Goal: Information Seeking & Learning: Learn about a topic

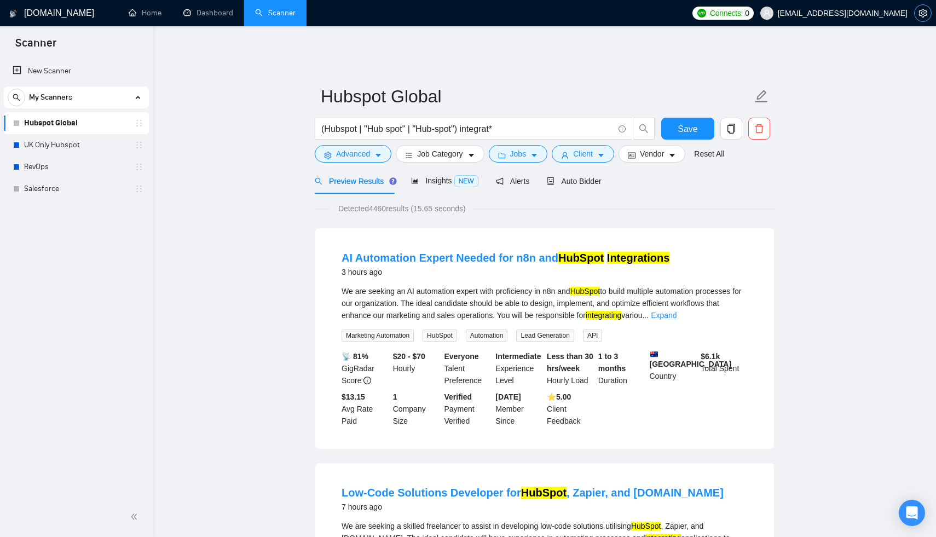
click at [921, 13] on icon "setting" at bounding box center [922, 13] width 8 height 9
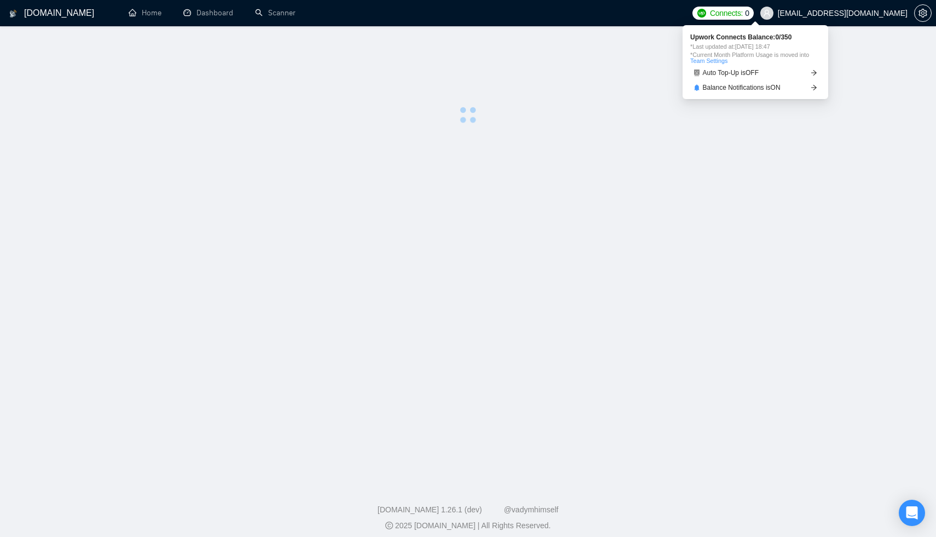
click at [718, 62] on link "Team Settings" at bounding box center [708, 60] width 37 height 7
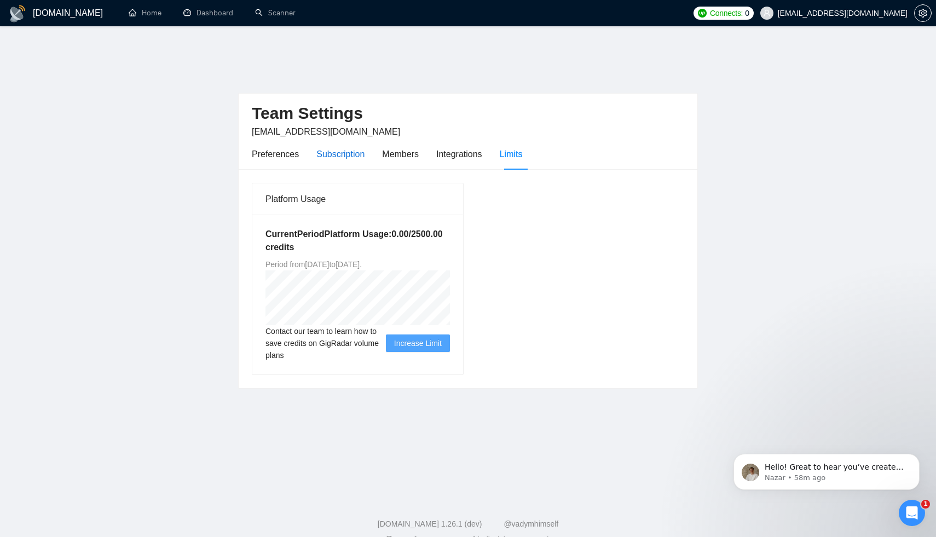
click at [350, 147] on div "Subscription" at bounding box center [340, 154] width 48 height 14
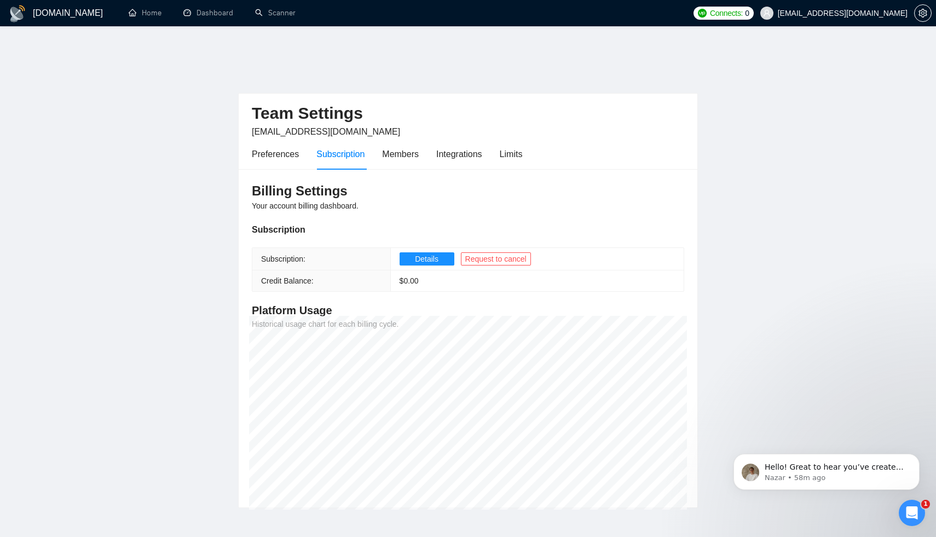
click at [343, 270] on th "Credit Balance:" at bounding box center [321, 280] width 138 height 21
click at [345, 248] on th "Subscription:" at bounding box center [321, 259] width 138 height 22
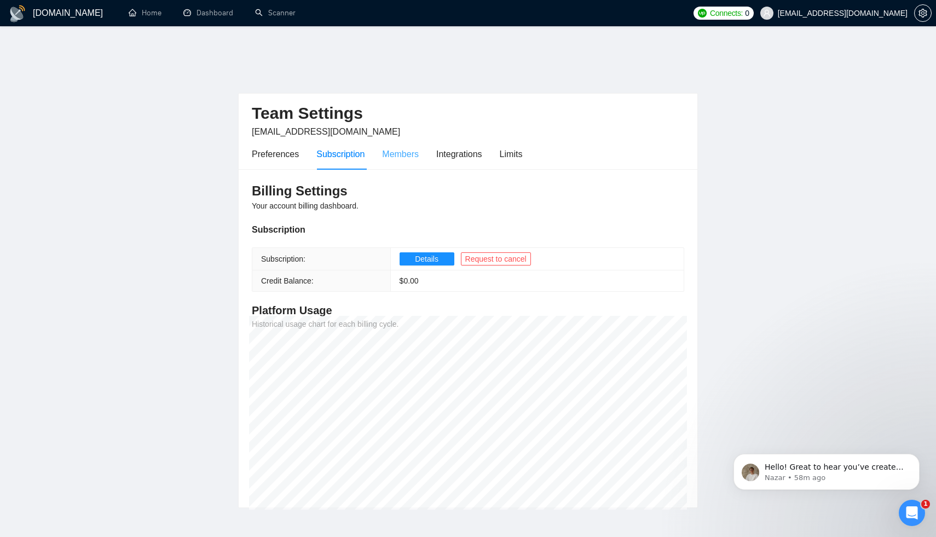
click at [414, 139] on div "Members" at bounding box center [400, 153] width 37 height 31
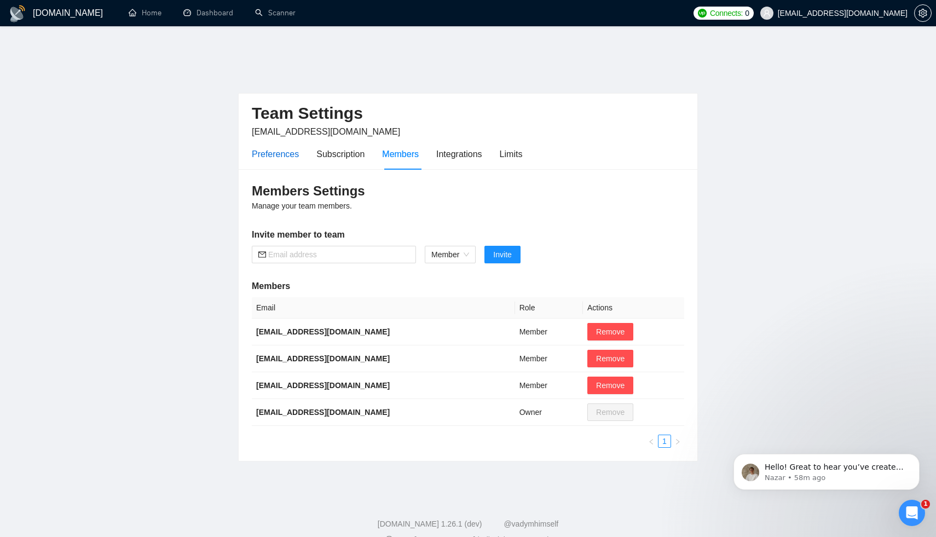
click at [298, 147] on div "Preferences" at bounding box center [275, 154] width 47 height 14
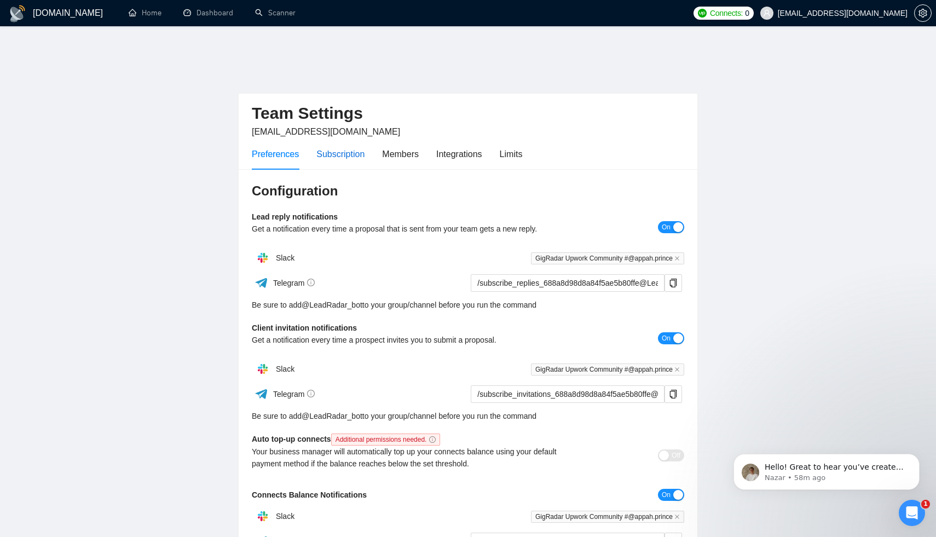
click at [345, 147] on div "Subscription" at bounding box center [340, 154] width 48 height 14
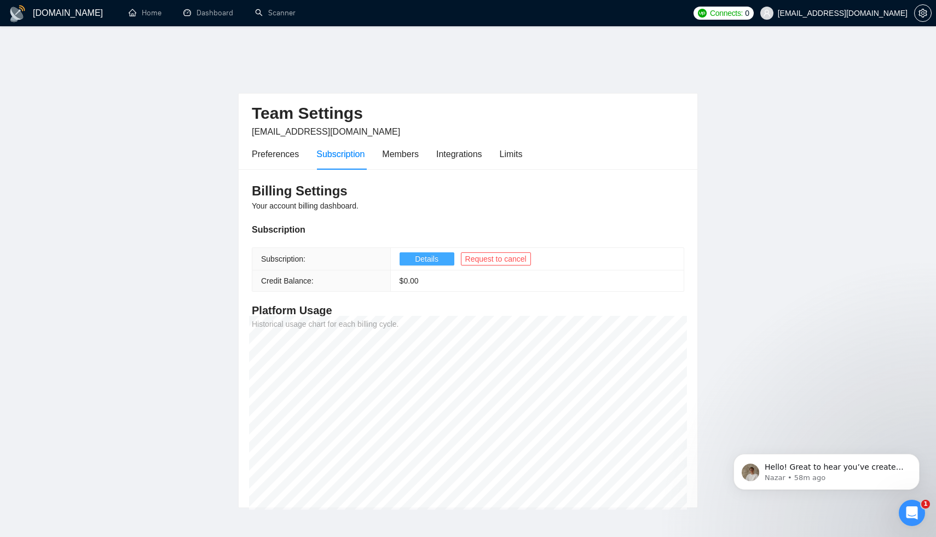
click at [422, 253] on span "Details" at bounding box center [427, 259] width 24 height 12
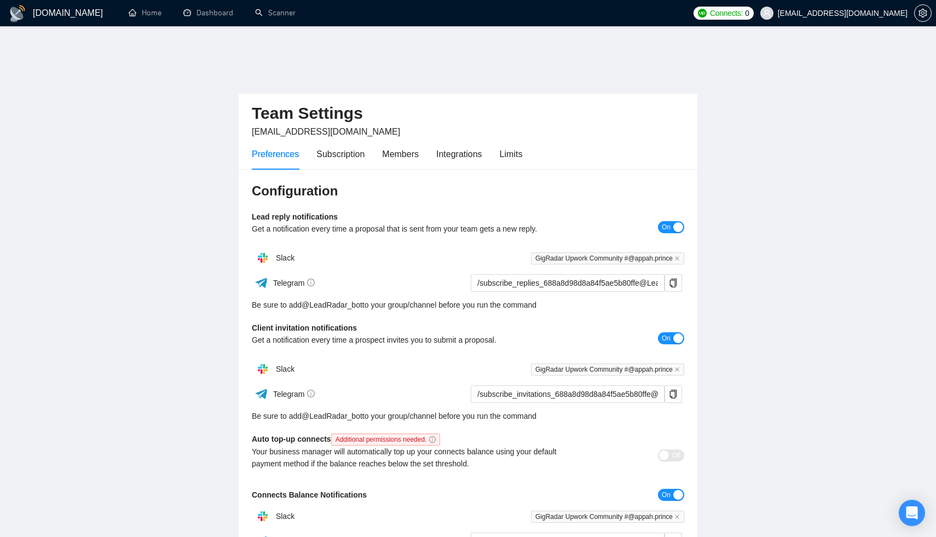
click at [356, 115] on div "Team Settings appah.prince@soroni.co.uk" at bounding box center [468, 116] width 432 height 45
click at [358, 147] on div "Subscription" at bounding box center [340, 154] width 48 height 14
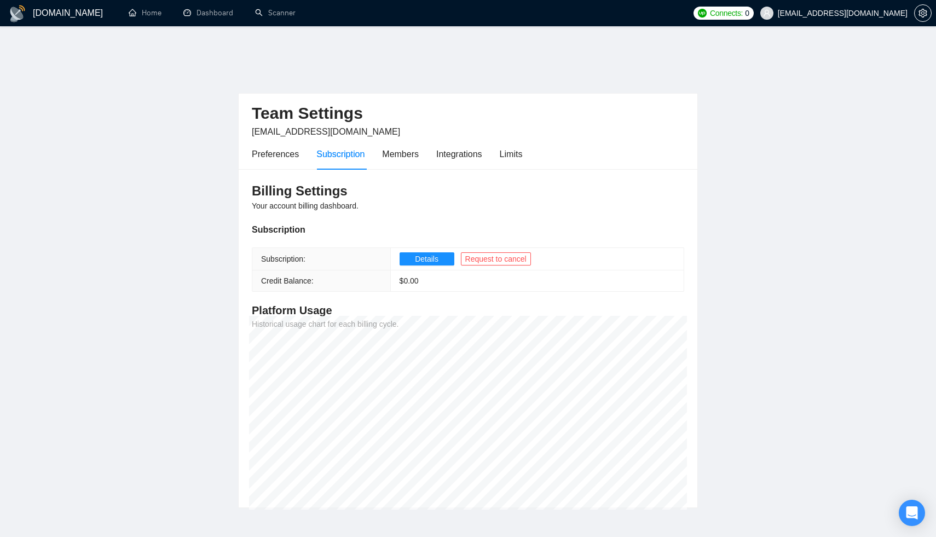
click at [417, 276] on span "$ 0.00" at bounding box center [408, 280] width 19 height 9
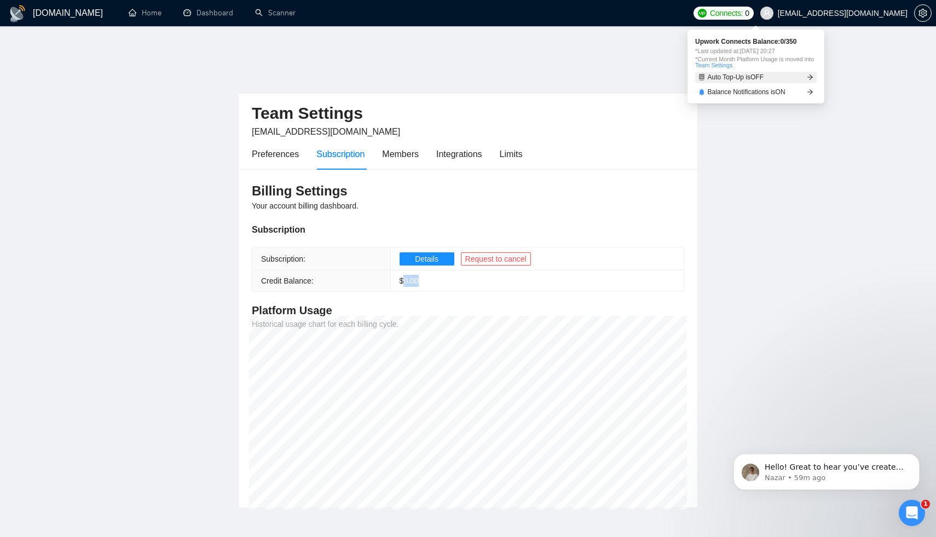
click at [809, 76] on icon "arrow-right" at bounding box center [809, 77] width 7 height 7
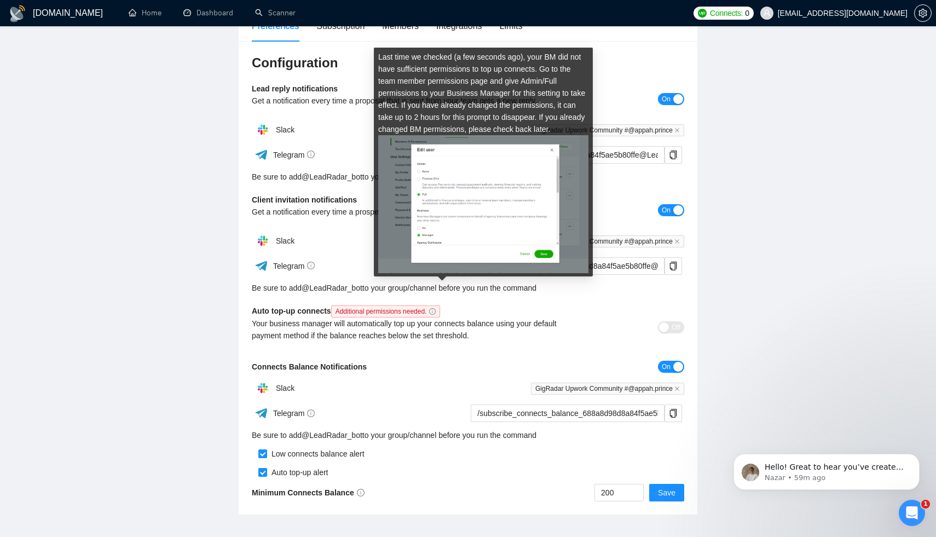
scroll to position [118, 0]
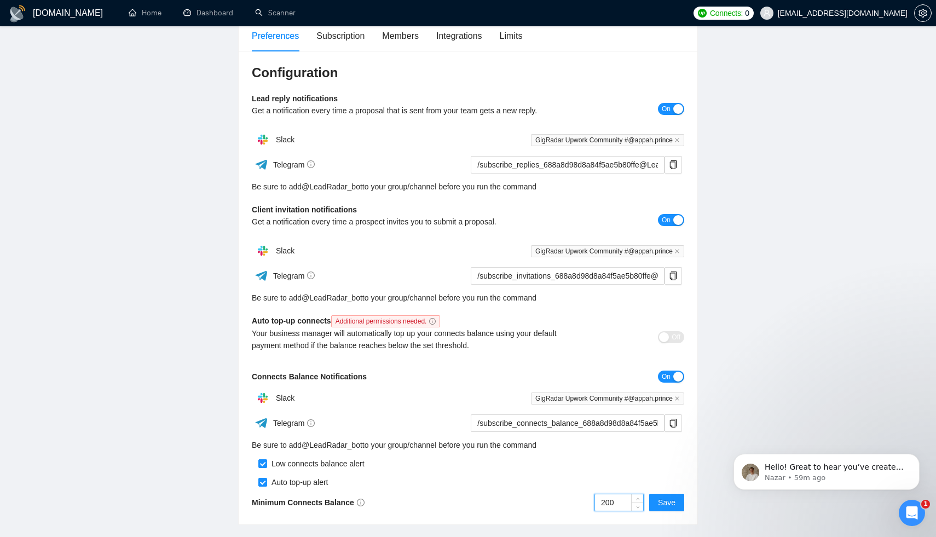
click at [618, 494] on input "200" at bounding box center [619, 502] width 48 height 16
type input "50"
click at [669, 496] on span "Save" at bounding box center [667, 502] width 18 height 12
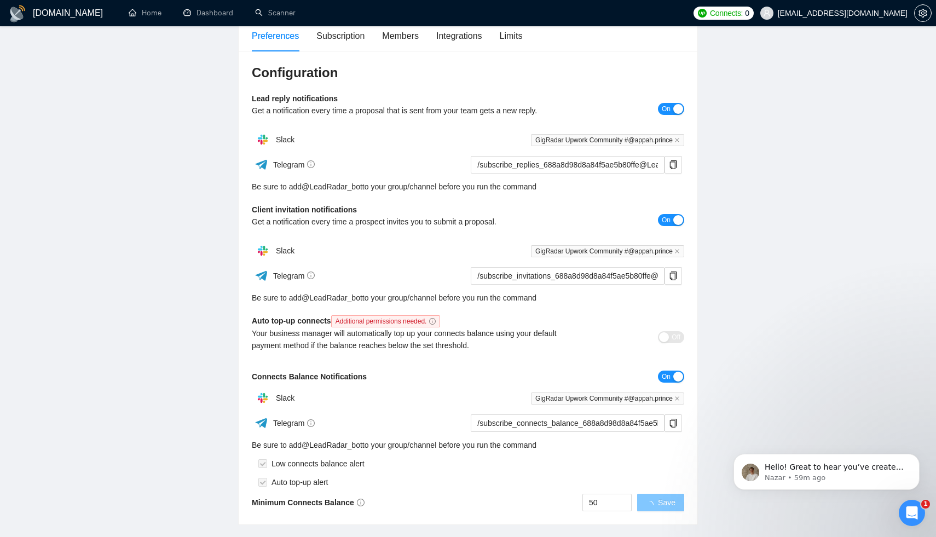
scroll to position [169, 0]
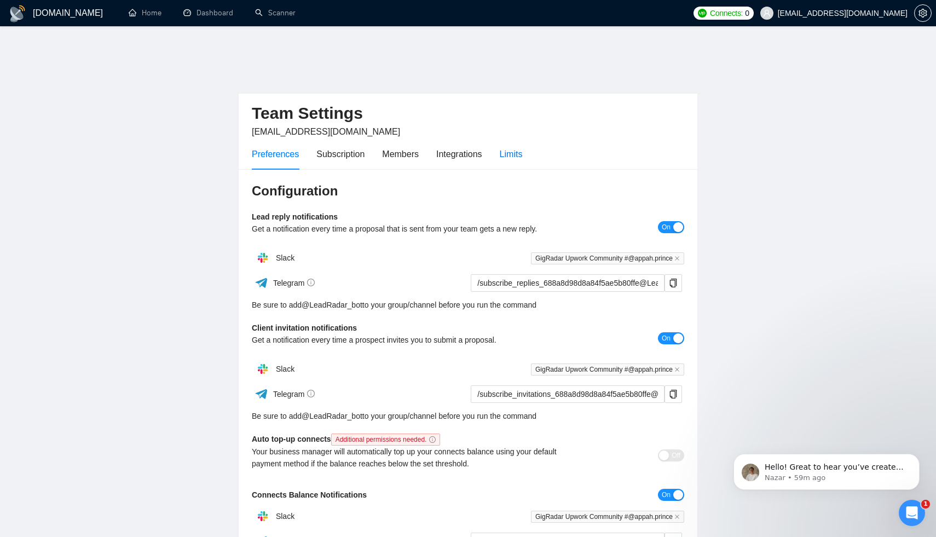
click at [523, 147] on div "Limits" at bounding box center [511, 154] width 23 height 14
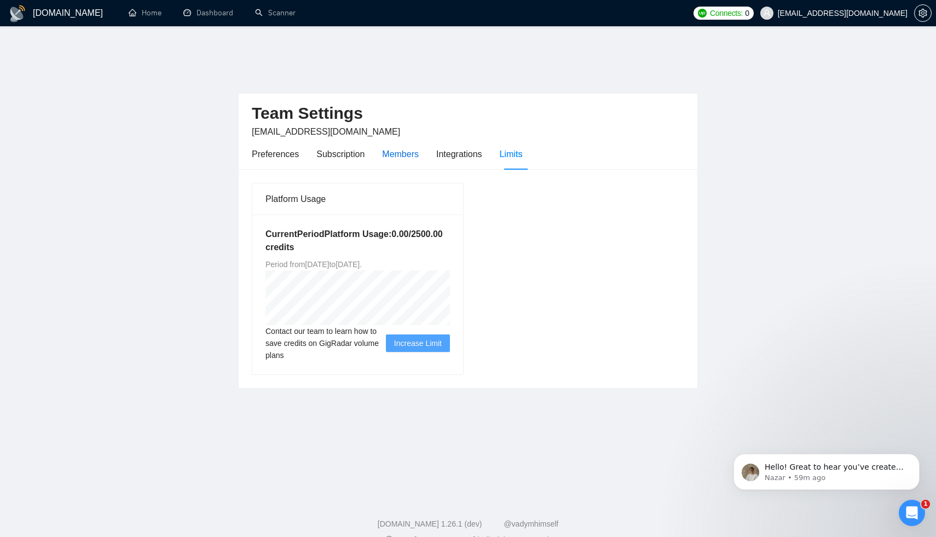
click at [408, 147] on div "Members" at bounding box center [400, 154] width 37 height 14
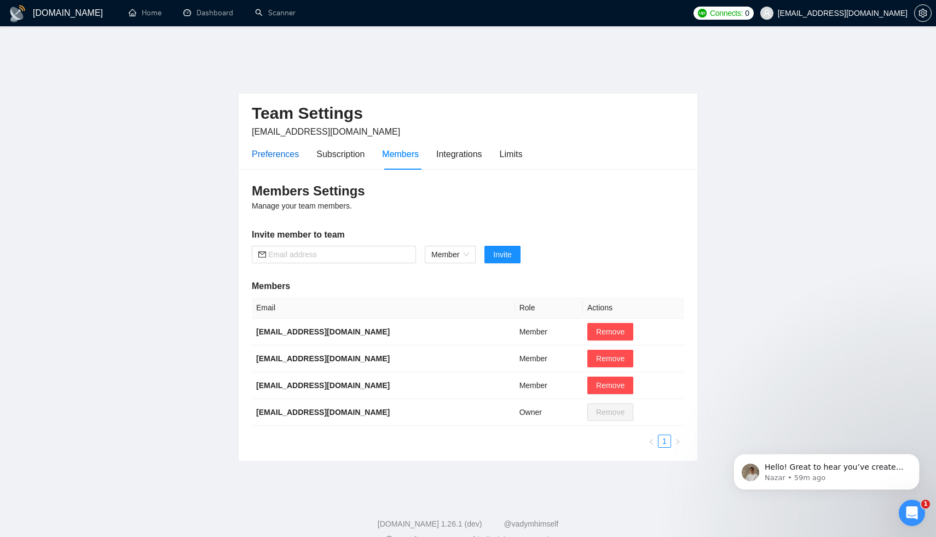
click at [270, 147] on div "Preferences" at bounding box center [275, 154] width 47 height 14
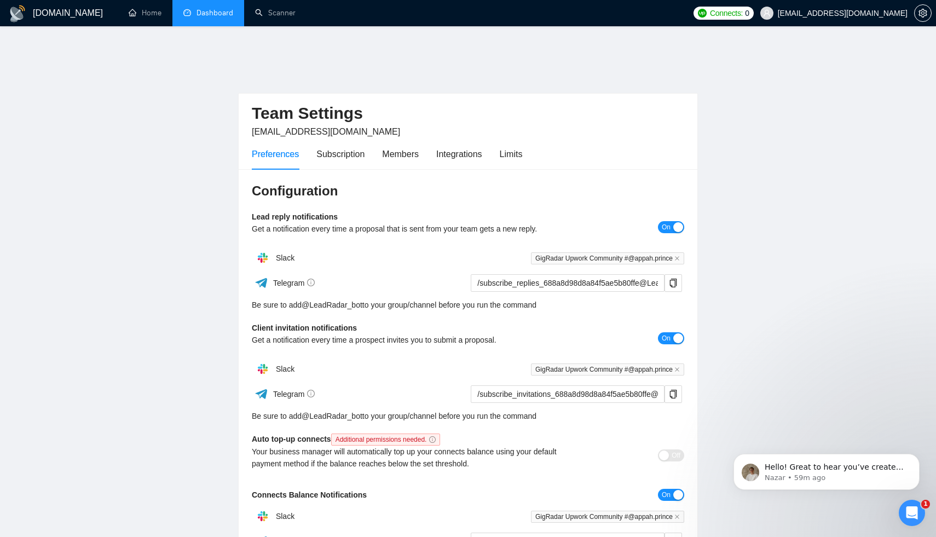
click at [217, 15] on link "Dashboard" at bounding box center [208, 12] width 50 height 9
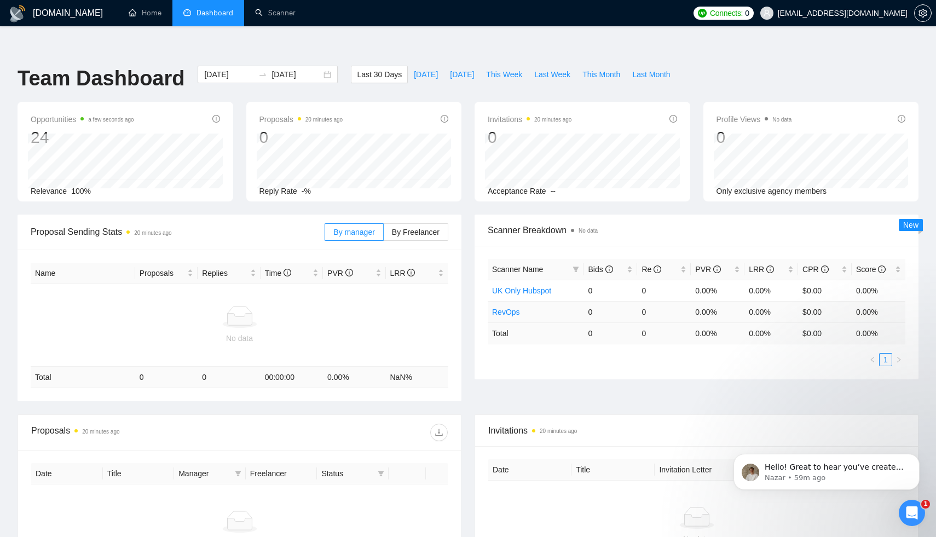
click at [510, 307] on link "RevOps" at bounding box center [506, 311] width 28 height 9
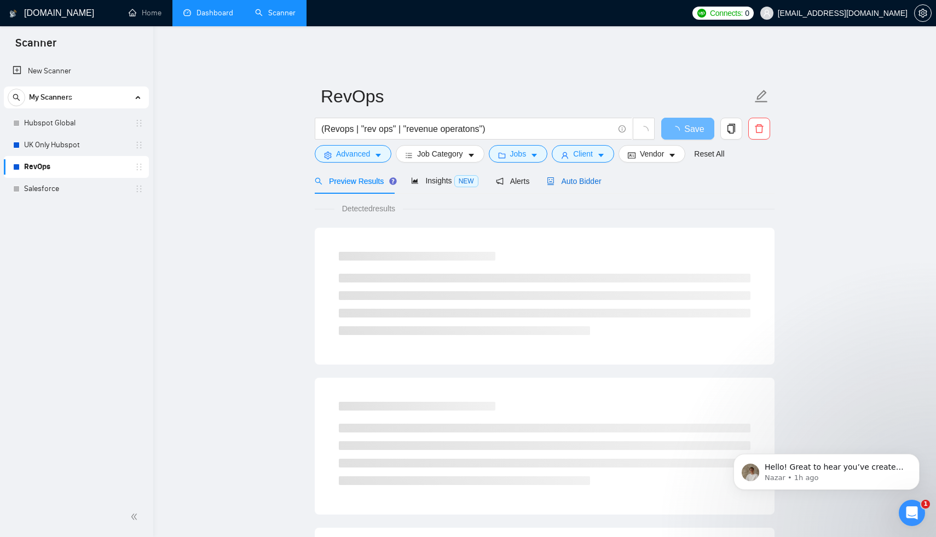
click at [578, 177] on span "Auto Bidder" at bounding box center [574, 181] width 54 height 9
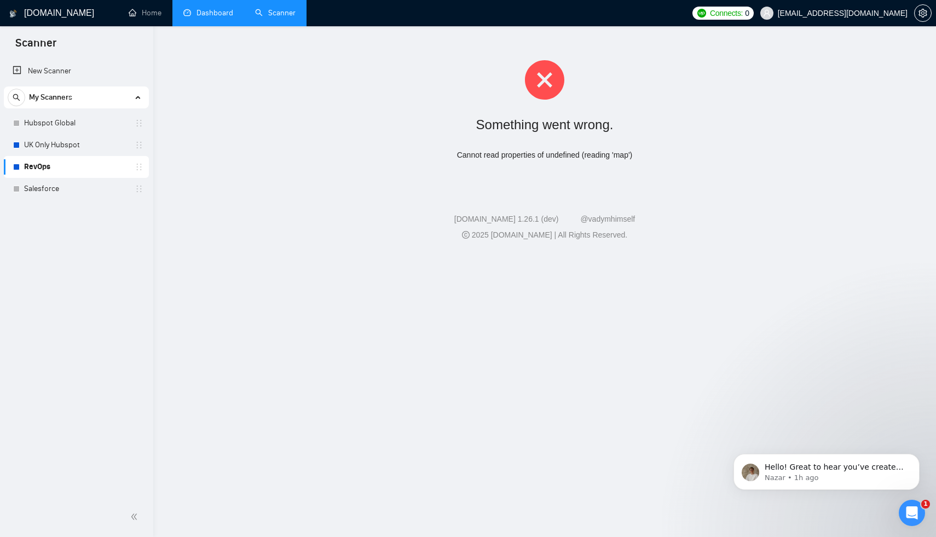
click at [552, 77] on icon "close-circle" at bounding box center [544, 79] width 39 height 39
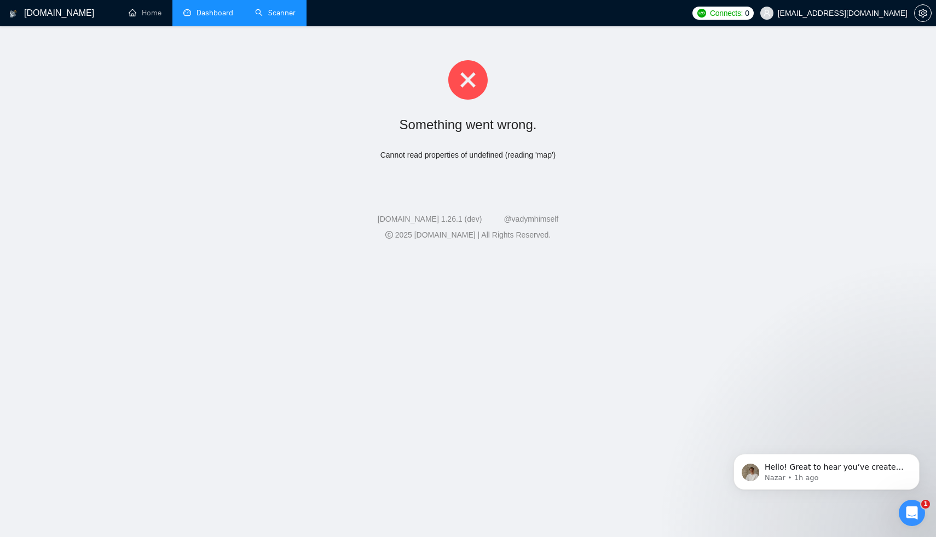
click at [271, 15] on link "Scanner" at bounding box center [275, 12] width 40 height 9
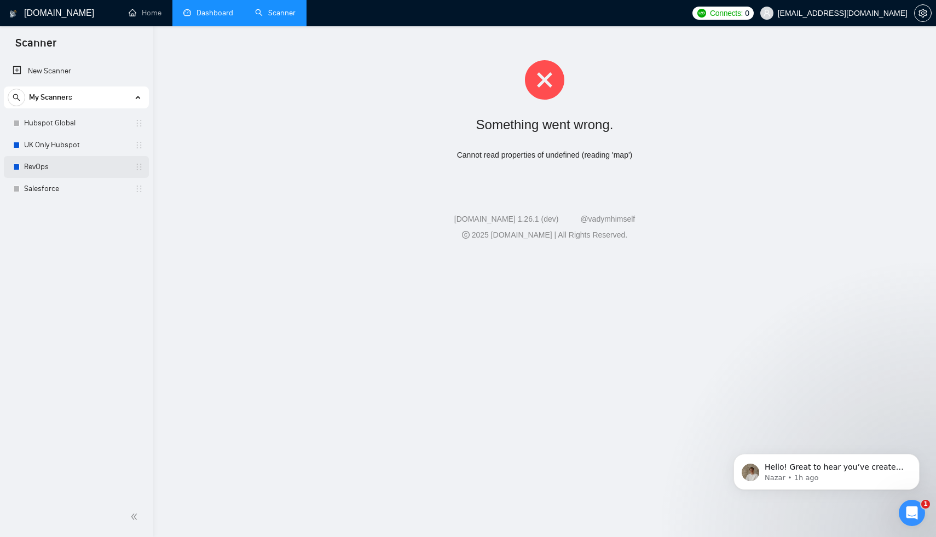
click at [49, 160] on link "RevOps" at bounding box center [76, 167] width 104 height 22
click at [831, 466] on p "Hello! Great to hear you’ve created the agency profile. Could you please confir…" at bounding box center [834, 467] width 141 height 11
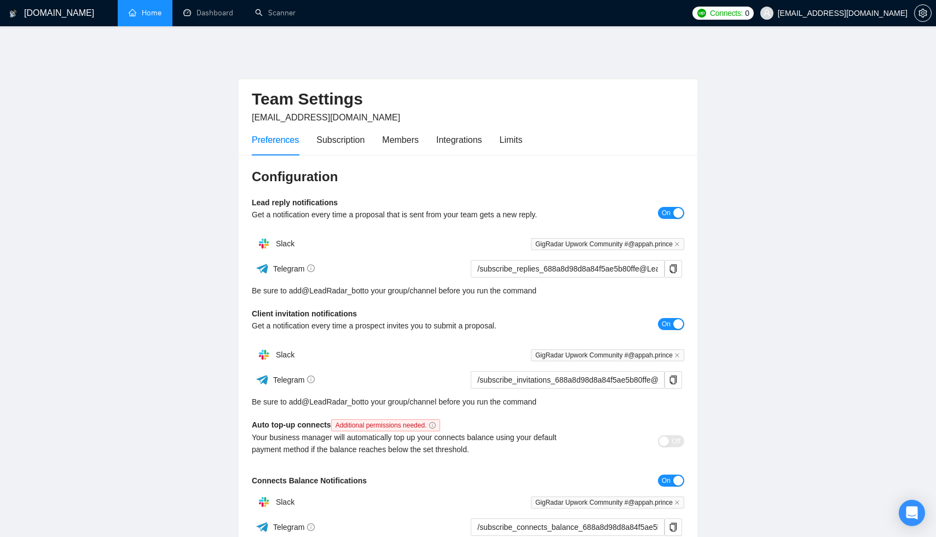
click at [129, 18] on link "Home" at bounding box center [145, 12] width 33 height 9
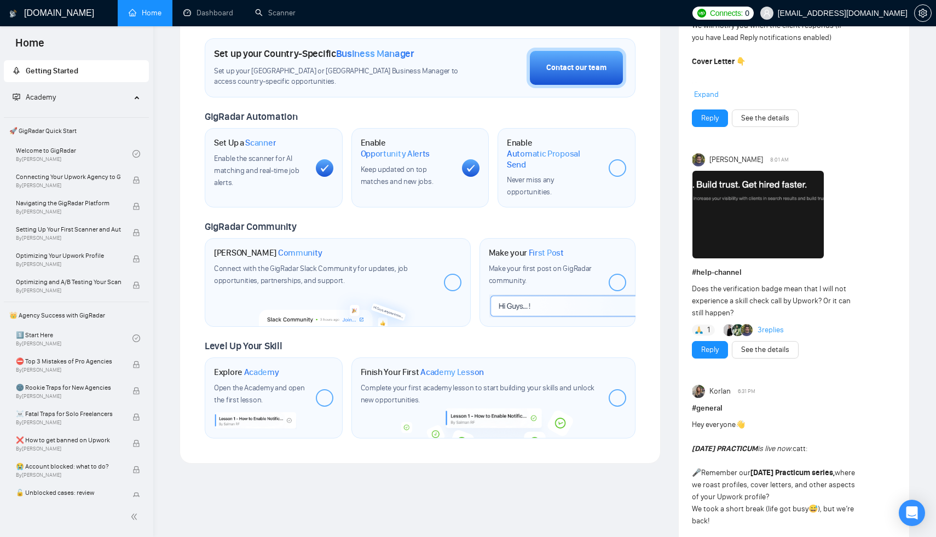
scroll to position [321, 0]
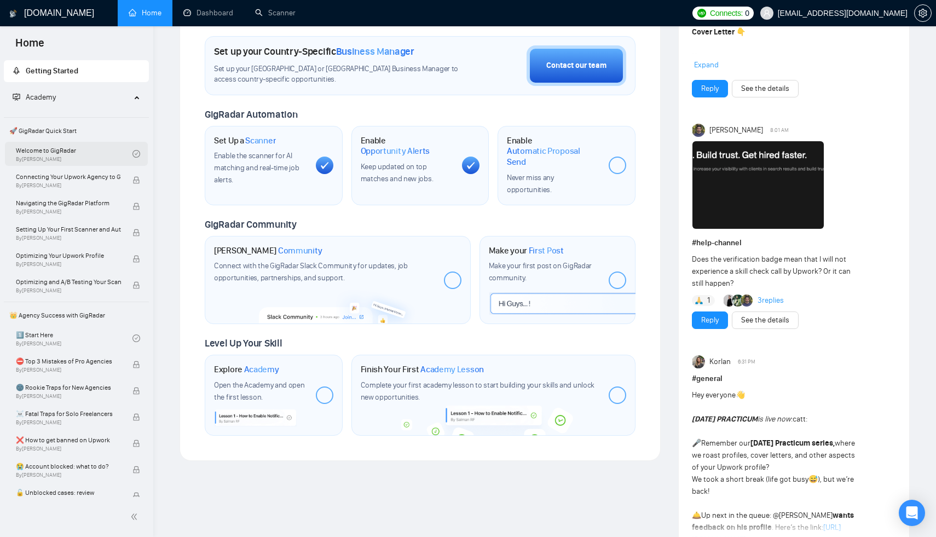
click at [79, 148] on link "Welcome to GigRadar By Vlad Timinsky" at bounding box center [74, 154] width 117 height 24
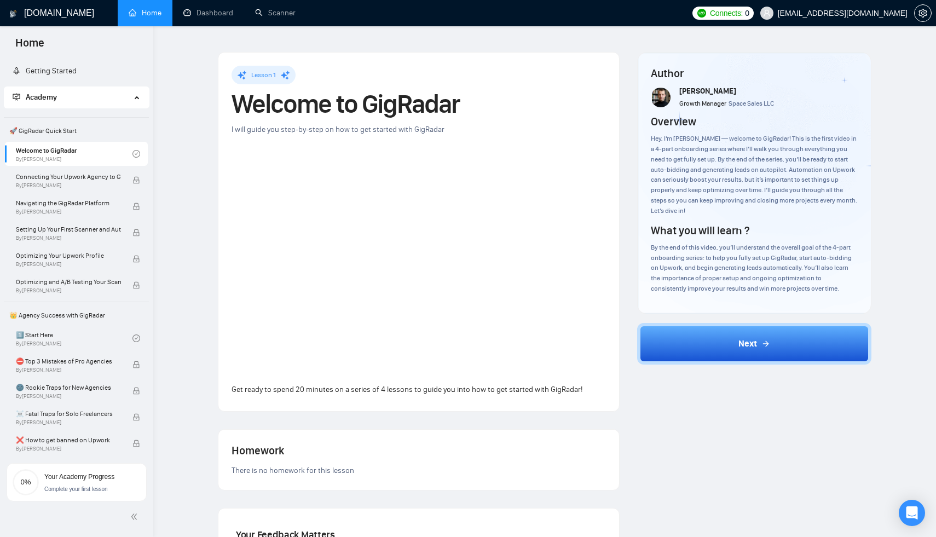
click at [773, 357] on div "Next" at bounding box center [754, 346] width 234 height 47
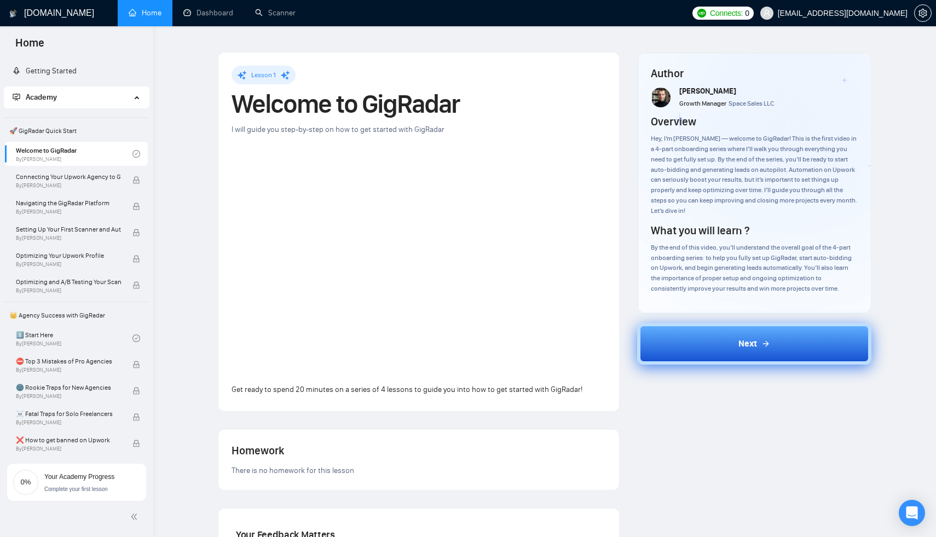
click at [772, 343] on button "Next" at bounding box center [754, 344] width 234 height 42
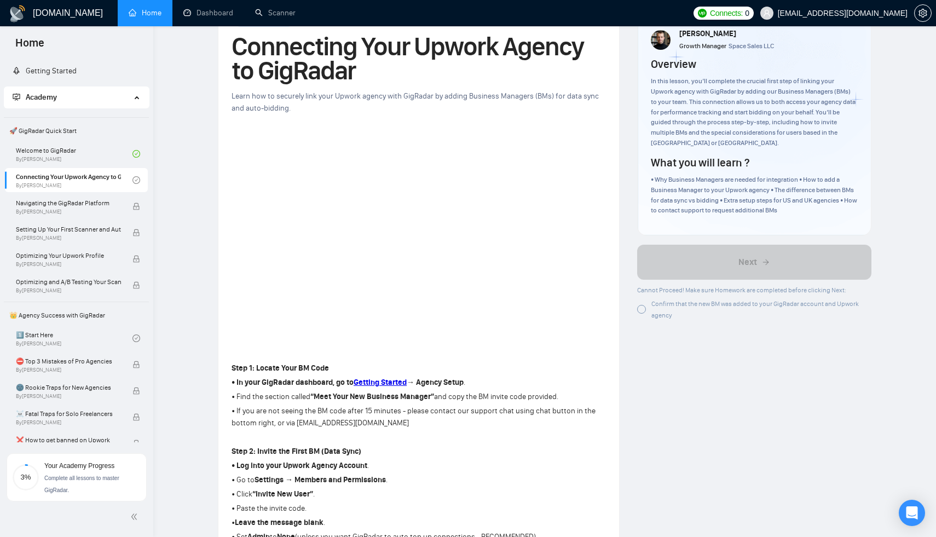
scroll to position [91, 0]
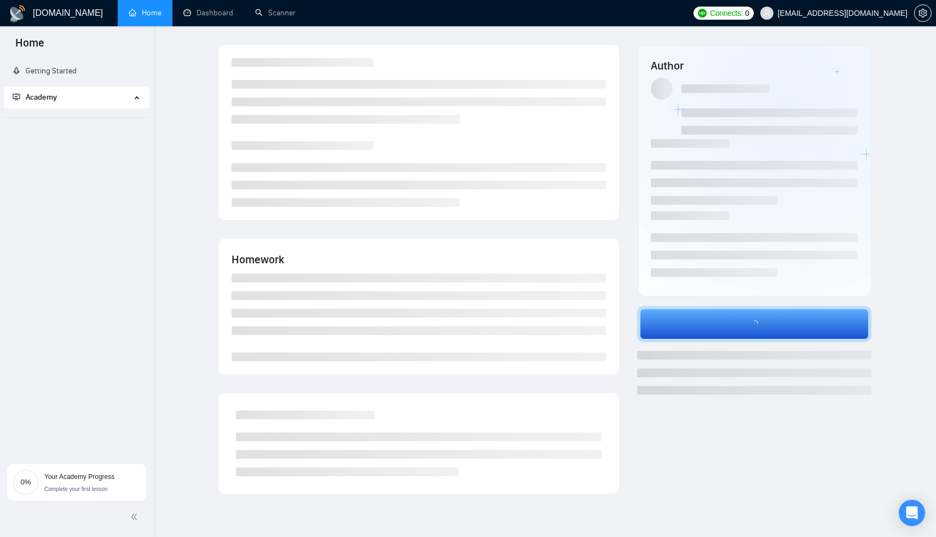
scroll to position [59, 0]
